Goal: Task Accomplishment & Management: Manage account settings

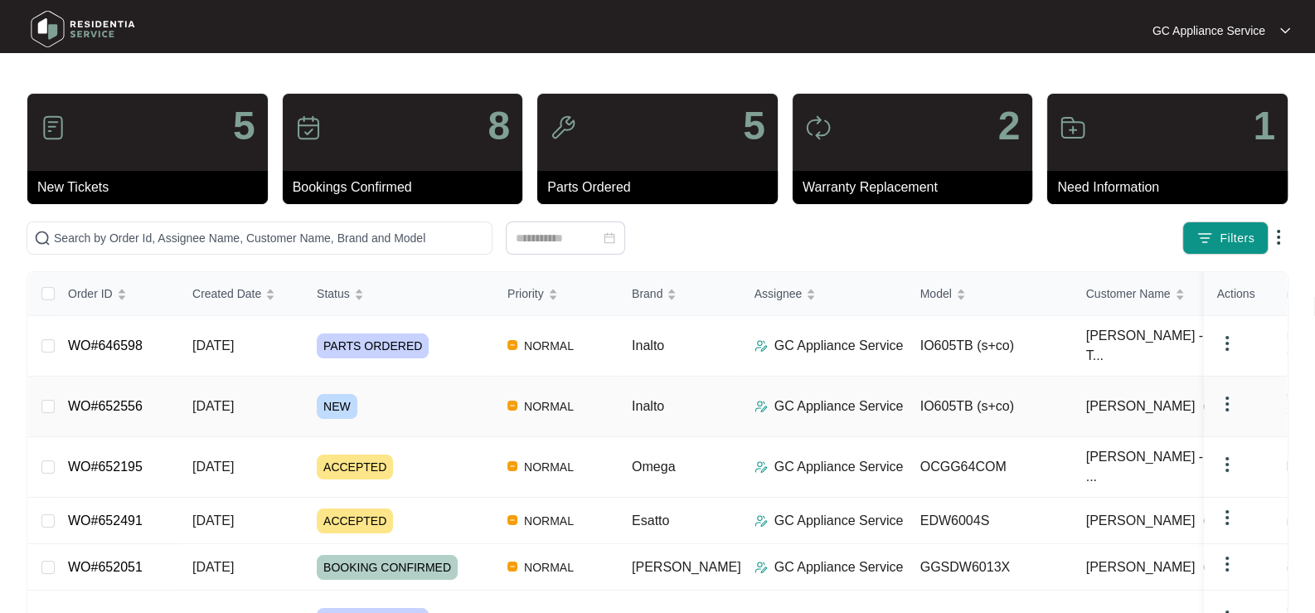
click at [338, 401] on span "NEW" at bounding box center [337, 406] width 41 height 25
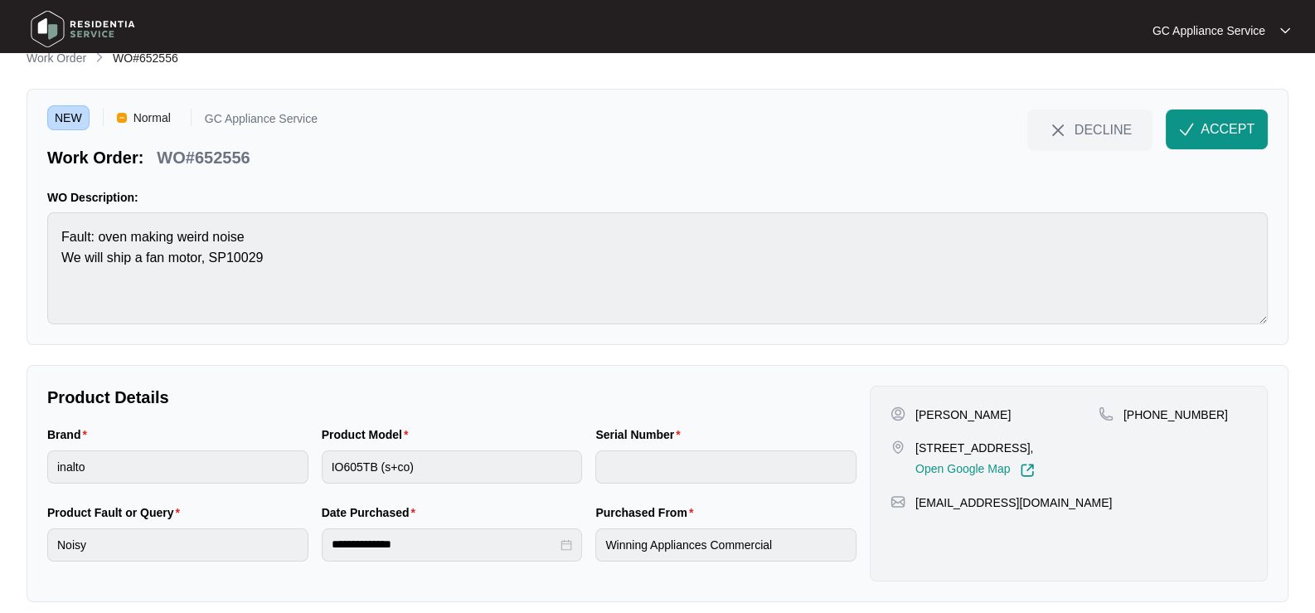
scroll to position [38, 0]
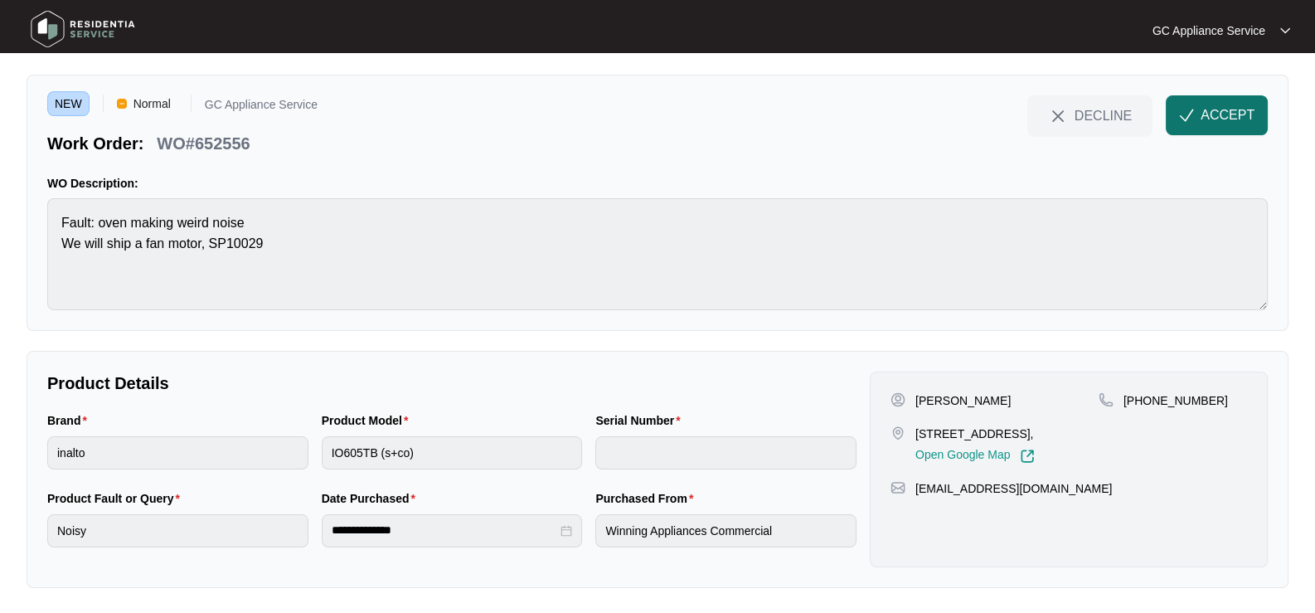
click at [1207, 109] on span "ACCEPT" at bounding box center [1228, 115] width 54 height 20
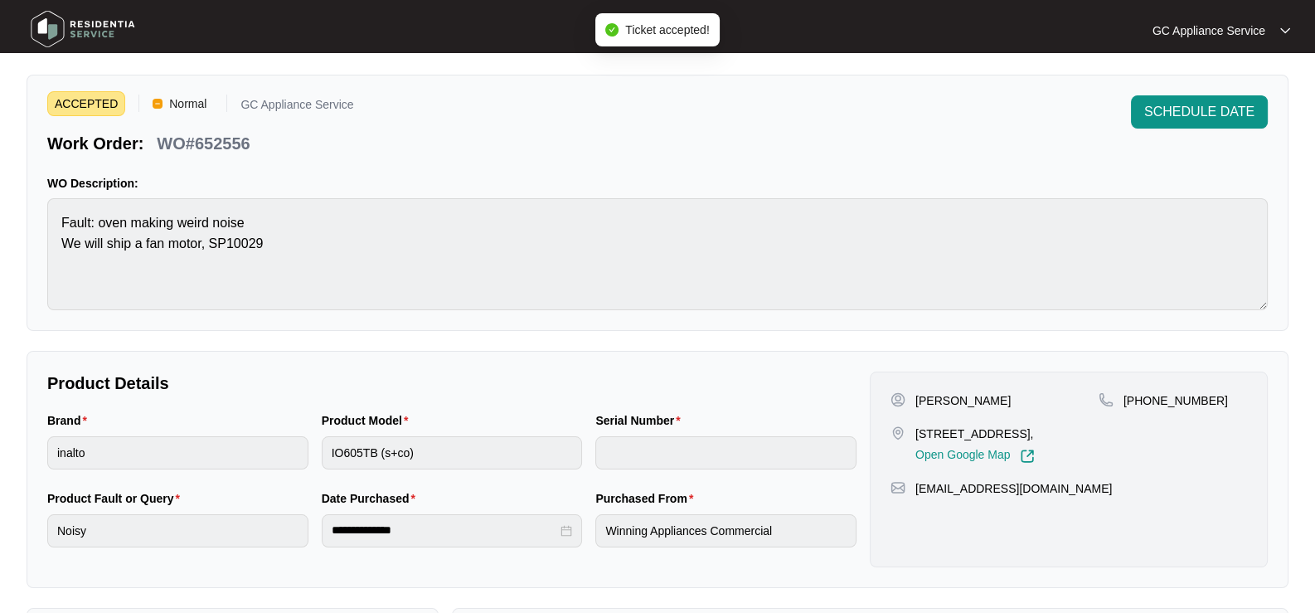
click at [609, 143] on div "ACCEPTED Normal GC Appliance Service Work Order: WO#652556 SCHEDULE DATE" at bounding box center [657, 125] width 1221 height 60
